Goal: Information Seeking & Learning: Check status

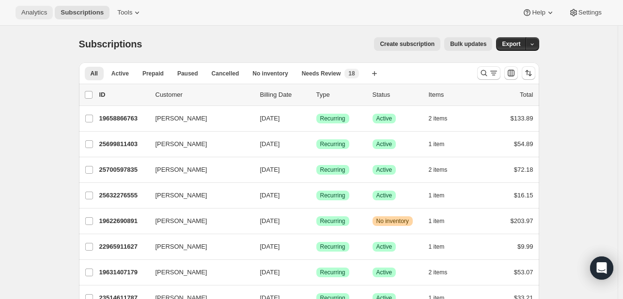
click at [33, 10] on span "Analytics" at bounding box center [34, 13] width 26 height 8
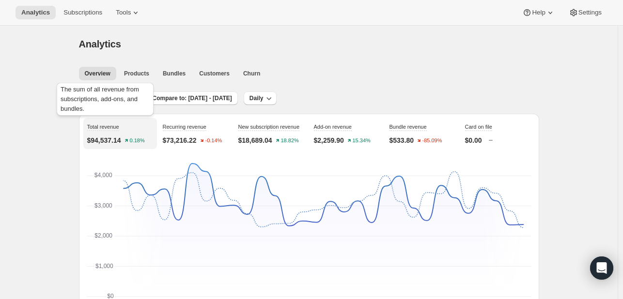
click at [101, 100] on div "The sum of all revenue from subscriptions, add-ons, and bundles." at bounding box center [105, 101] width 101 height 41
click at [104, 100] on span "Last 30 days" at bounding box center [110, 98] width 35 height 8
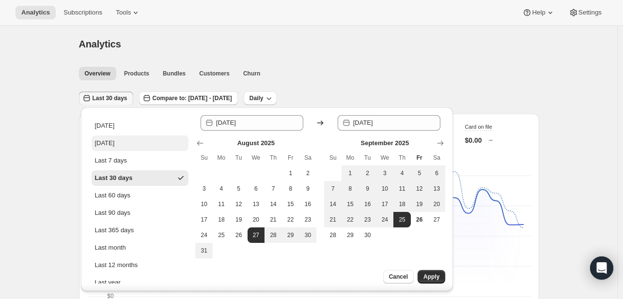
click at [124, 142] on button "[DATE]" at bounding box center [140, 143] width 97 height 15
type input "[DATE]"
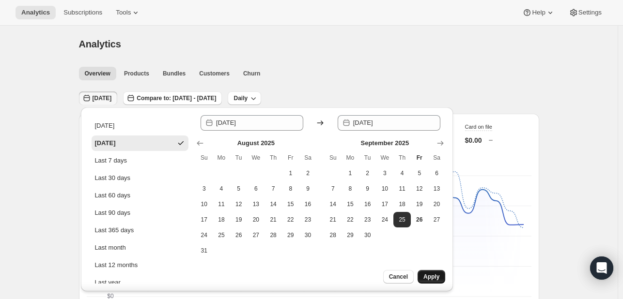
click at [430, 276] on span "Apply" at bounding box center [431, 277] width 16 height 8
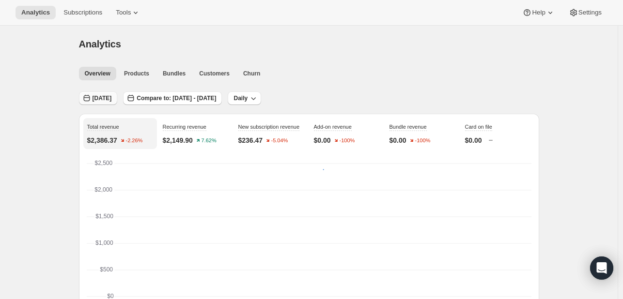
click at [112, 100] on span "[DATE]" at bounding box center [102, 98] width 19 height 8
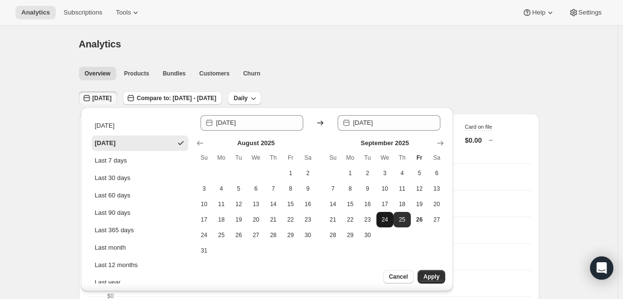
click at [379, 219] on button "24" at bounding box center [384, 219] width 17 height 15
type input "[DATE]"
click at [379, 219] on button "24" at bounding box center [384, 219] width 17 height 15
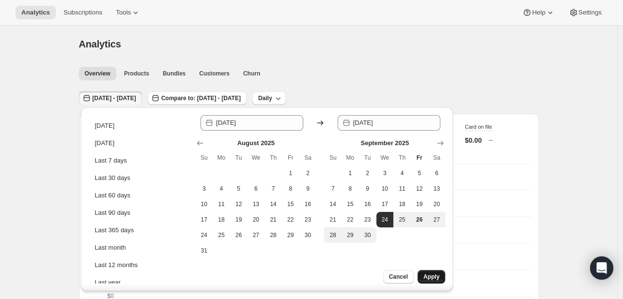
click at [426, 276] on span "Apply" at bounding box center [431, 277] width 16 height 8
